Goal: Entertainment & Leisure: Browse casually

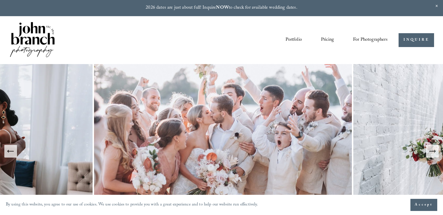
click at [292, 41] on link "Portfolio" at bounding box center [293, 40] width 16 height 10
click at [293, 37] on link "Portfolio" at bounding box center [293, 40] width 16 height 10
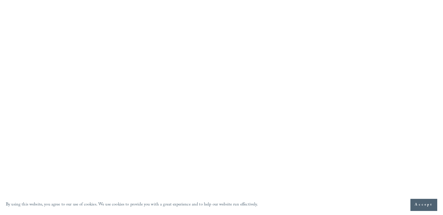
scroll to position [1764, 0]
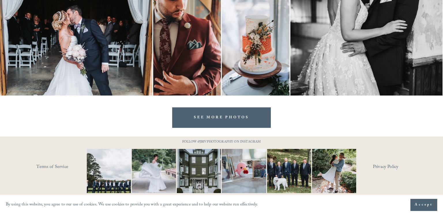
click at [214, 111] on link "SEE MORE PHOTOS" at bounding box center [221, 117] width 99 height 20
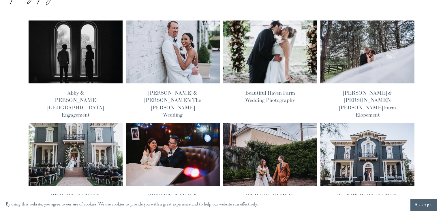
scroll to position [52, 0]
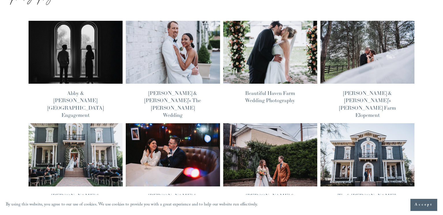
click at [179, 61] on img at bounding box center [172, 52] width 95 height 64
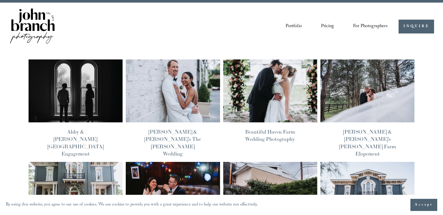
scroll to position [12, 0]
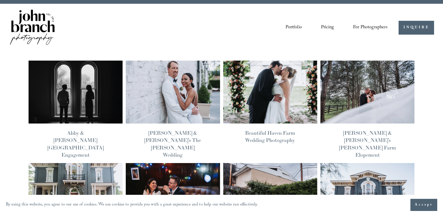
click at [88, 86] on img at bounding box center [75, 92] width 95 height 64
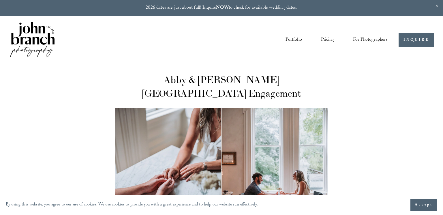
click at [292, 39] on link "Portfolio" at bounding box center [293, 40] width 16 height 10
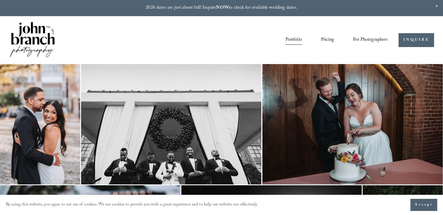
click at [298, 35] on link "Portfolio" at bounding box center [293, 40] width 16 height 10
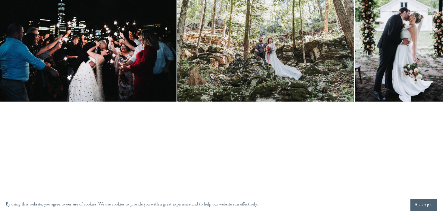
scroll to position [1764, 0]
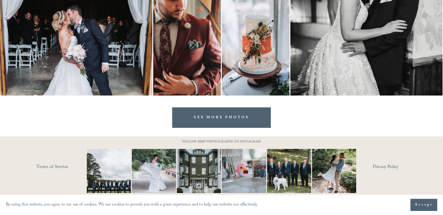
click at [220, 115] on link "SEE MORE PHOTOS" at bounding box center [221, 117] width 99 height 20
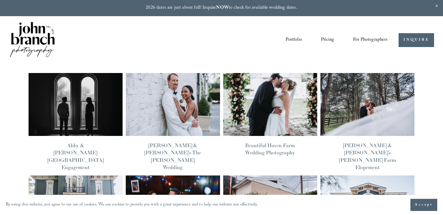
click at [91, 119] on img at bounding box center [75, 104] width 95 height 64
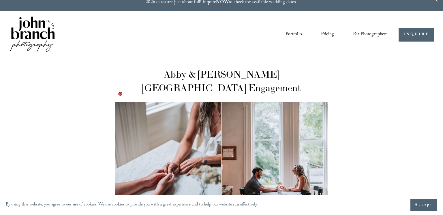
scroll to position [7, 0]
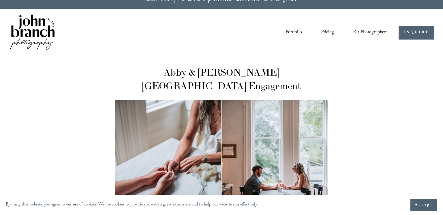
click at [270, 71] on h1 "Abby & Reed’s Heights House Hotel Engagement" at bounding box center [221, 78] width 212 height 27
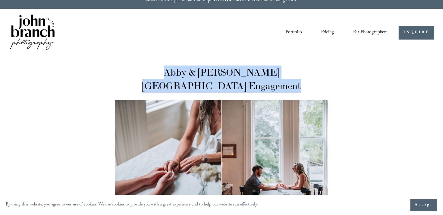
click at [270, 71] on h1 "Abby & [PERSON_NAME][GEOGRAPHIC_DATA] Engagement" at bounding box center [221, 78] width 212 height 27
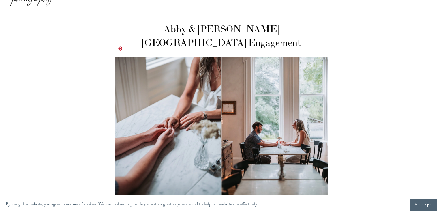
scroll to position [0, 0]
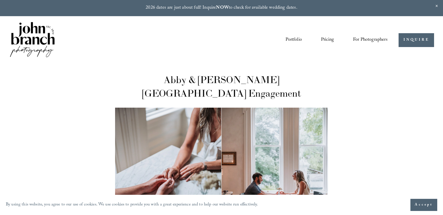
click at [292, 39] on link "Portfolio" at bounding box center [293, 40] width 16 height 10
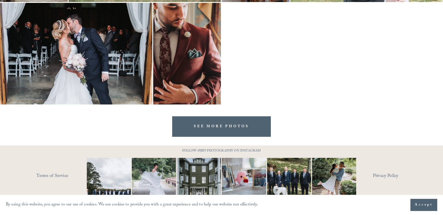
scroll to position [1764, 0]
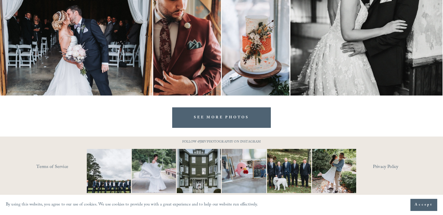
click at [234, 125] on link "SEE MORE PHOTOS" at bounding box center [221, 117] width 99 height 20
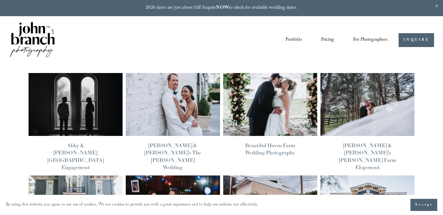
click at [88, 98] on img at bounding box center [75, 104] width 95 height 64
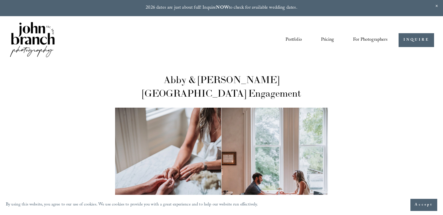
click at [288, 38] on link "Portfolio" at bounding box center [293, 40] width 16 height 10
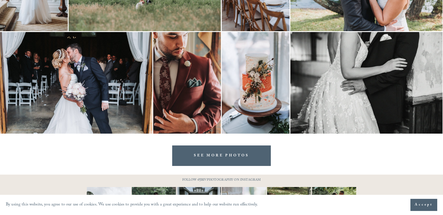
scroll to position [1728, 0]
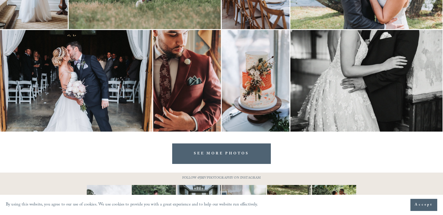
click at [233, 153] on link "SEE MORE PHOTOS" at bounding box center [221, 153] width 99 height 20
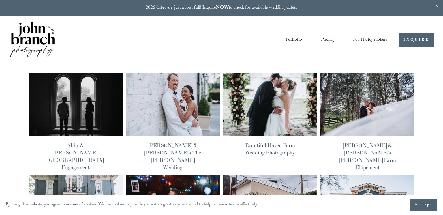
click at [188, 97] on img at bounding box center [172, 104] width 95 height 64
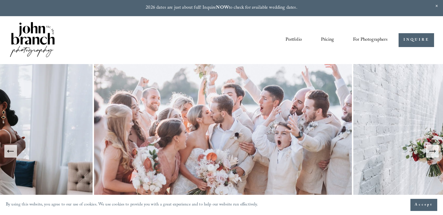
click at [290, 41] on link "Portfolio" at bounding box center [293, 40] width 16 height 10
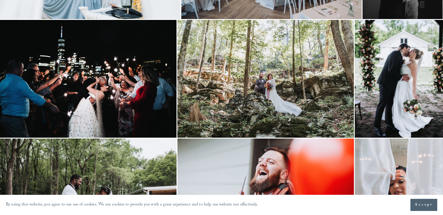
scroll to position [1764, 0]
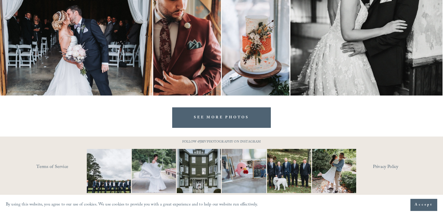
click at [216, 119] on link "SEE MORE PHOTOS" at bounding box center [221, 117] width 99 height 20
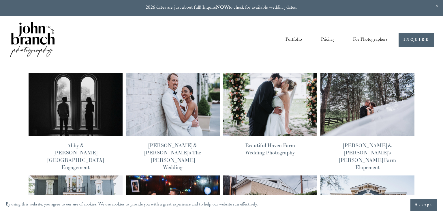
click at [288, 39] on link "Portfolio" at bounding box center [293, 40] width 16 height 10
